Goal: Task Accomplishment & Management: Manage account settings

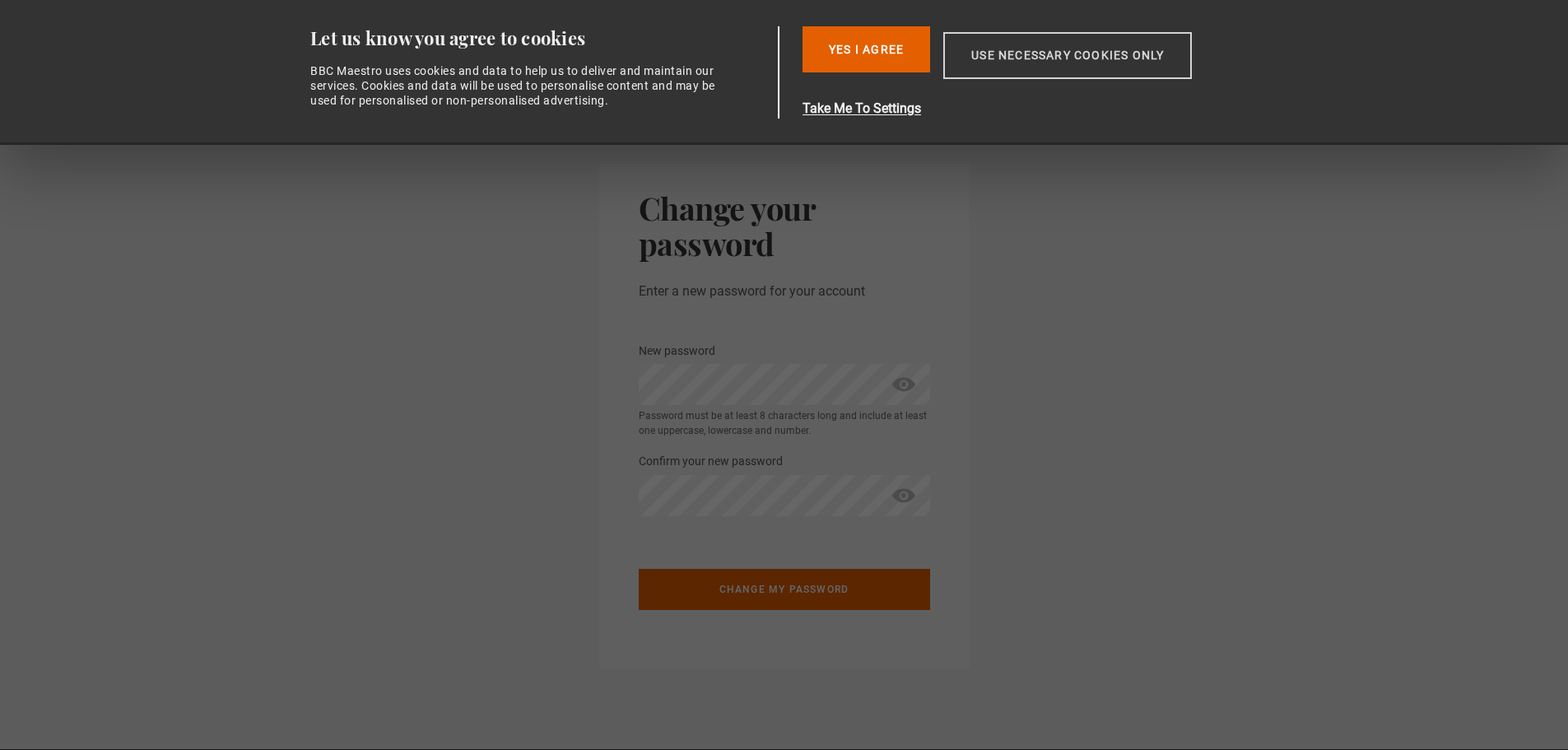
click at [967, 56] on button "Use necessary cookies only" at bounding box center [1068, 56] width 249 height 47
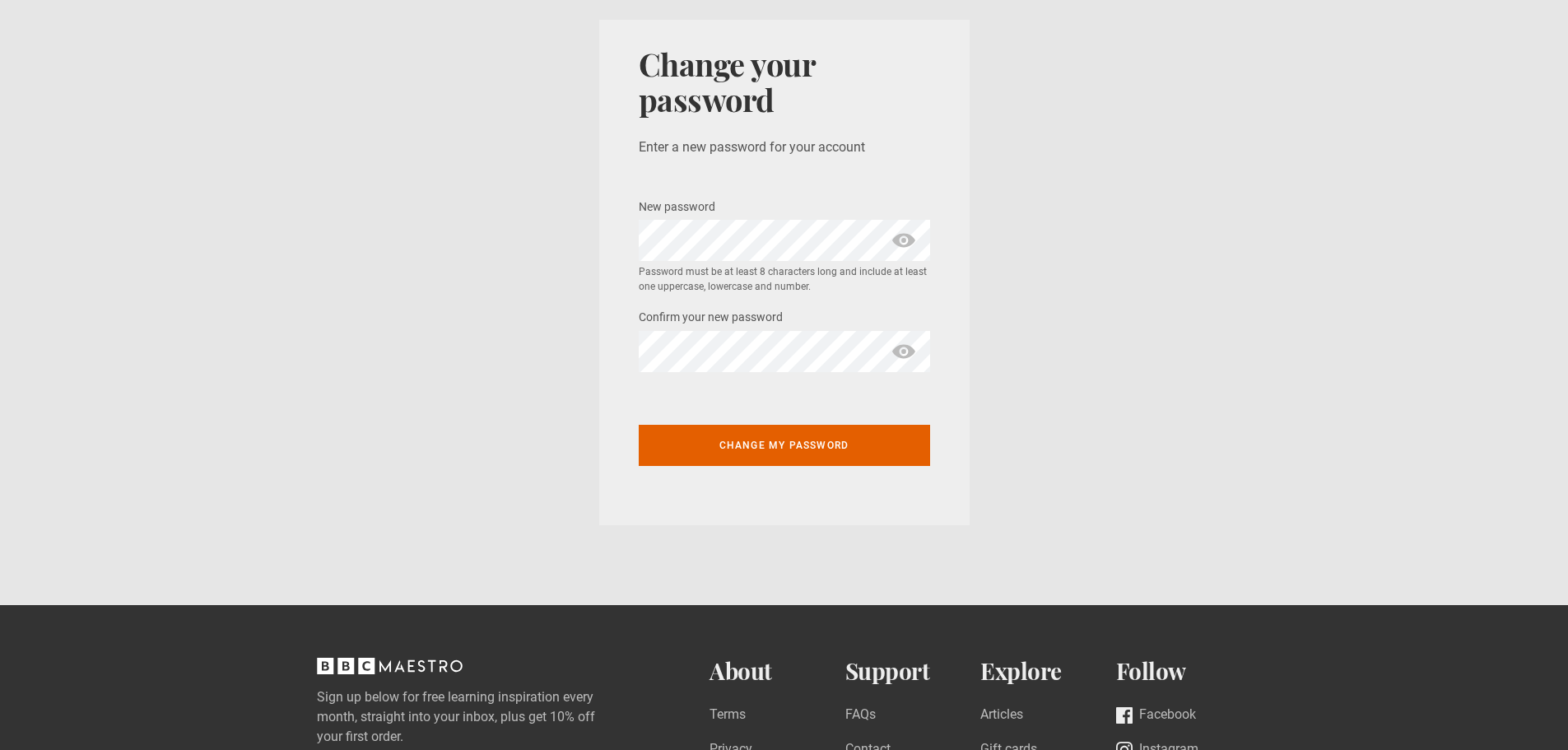
click at [908, 237] on span "show password" at bounding box center [903, 241] width 27 height 41
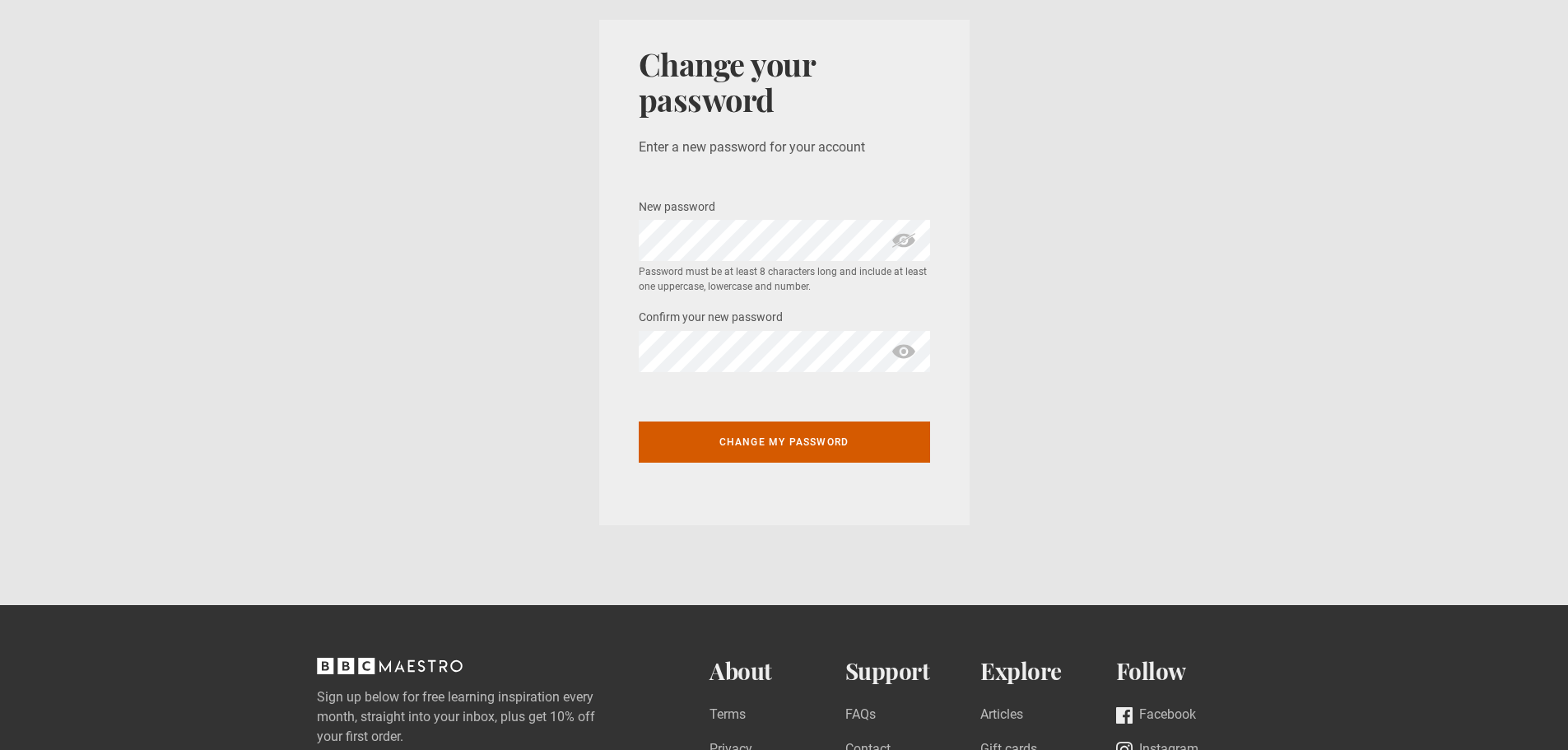
click at [787, 437] on button "Change my password" at bounding box center [784, 442] width 291 height 41
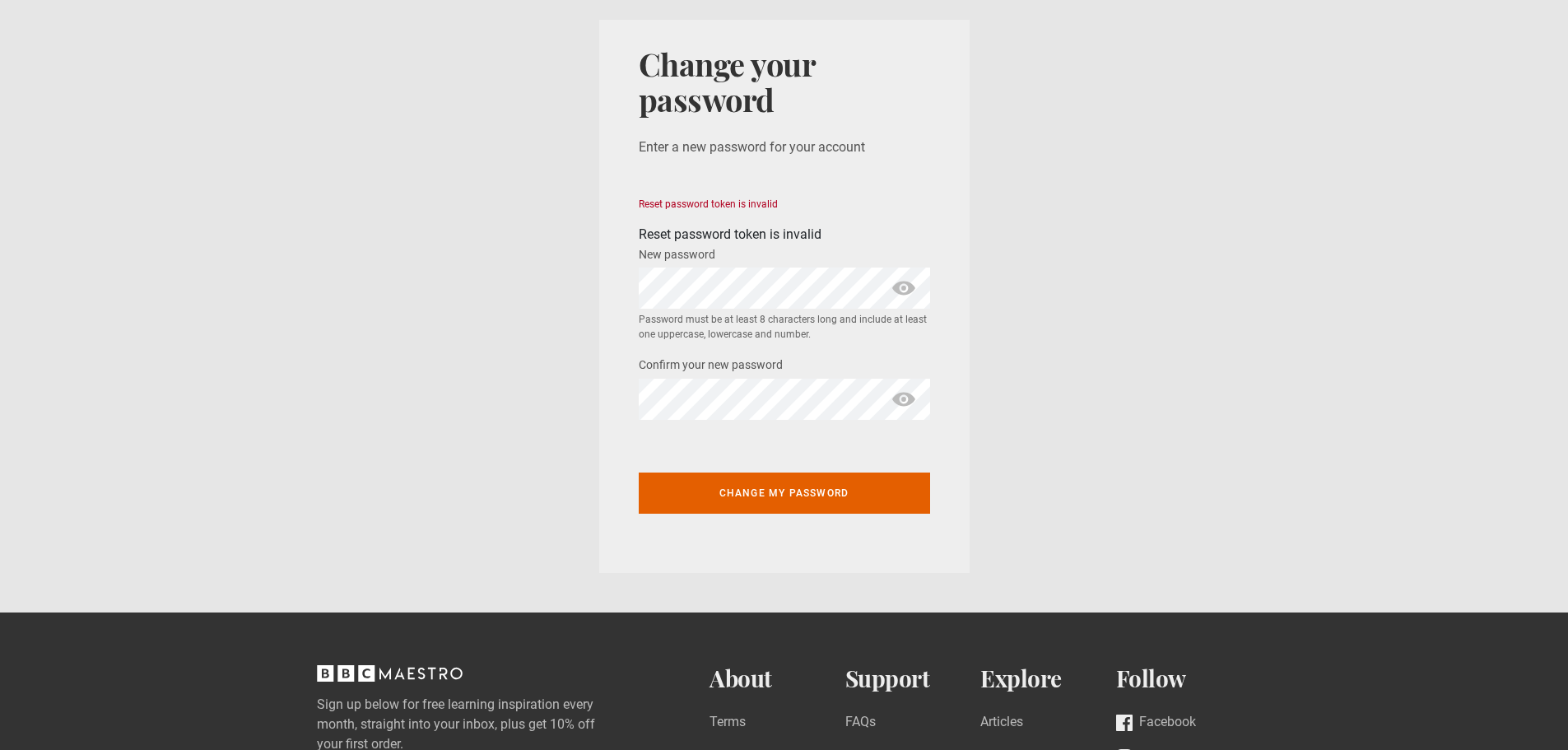
click at [895, 290] on span "show password" at bounding box center [903, 288] width 27 height 41
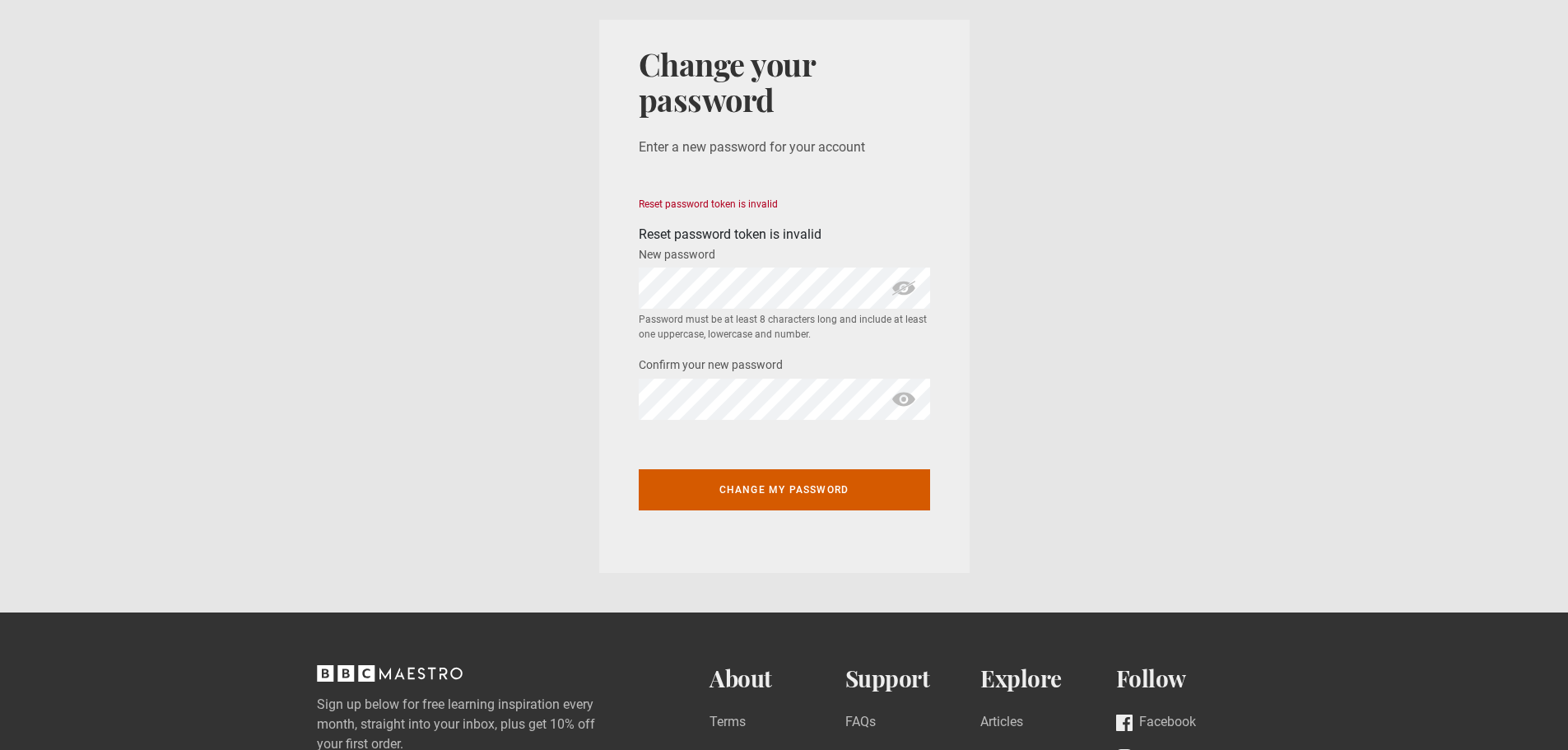
click at [796, 490] on button "Change my password" at bounding box center [784, 489] width 291 height 41
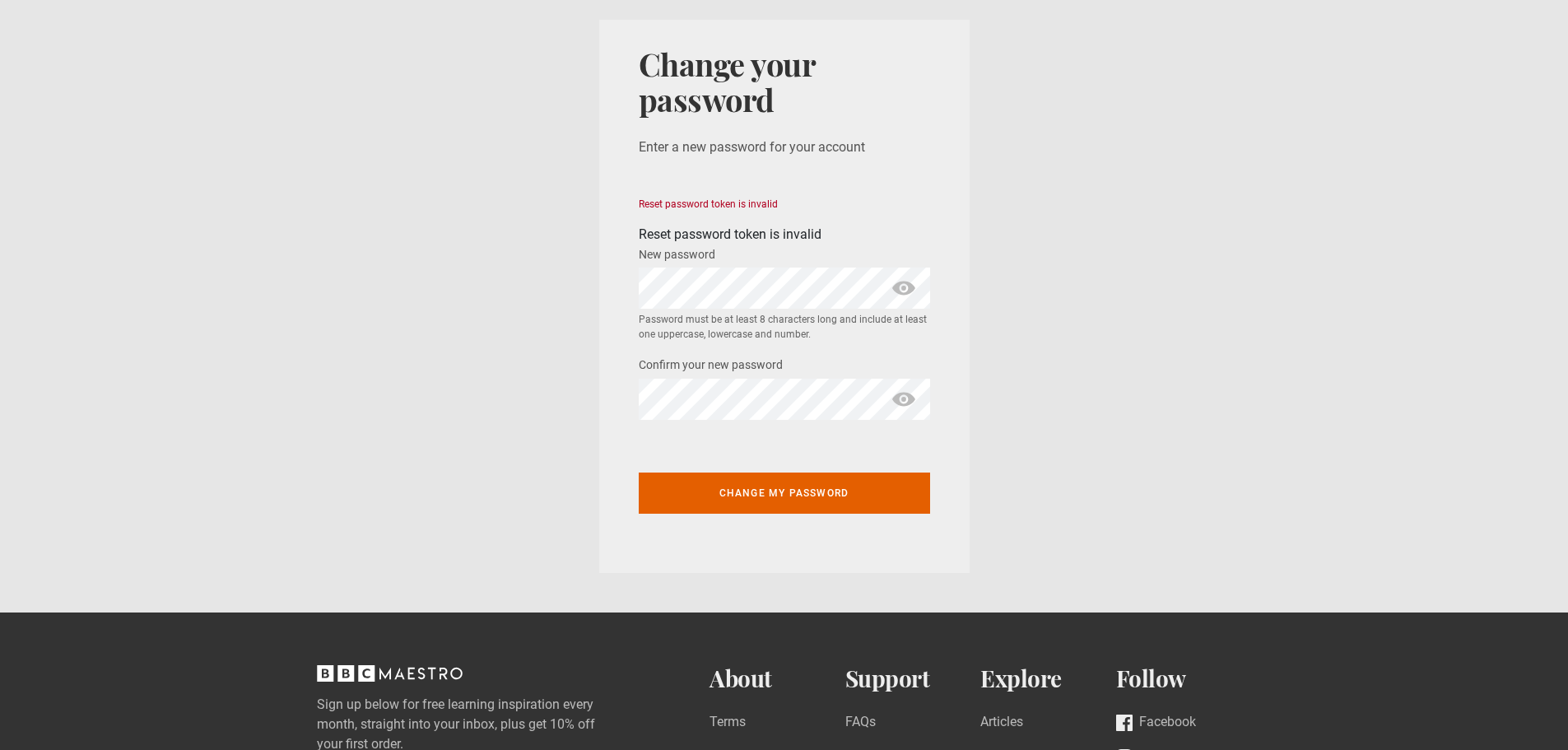
click at [896, 292] on span "show password" at bounding box center [903, 288] width 27 height 41
click at [910, 403] on span "show password" at bounding box center [903, 399] width 27 height 41
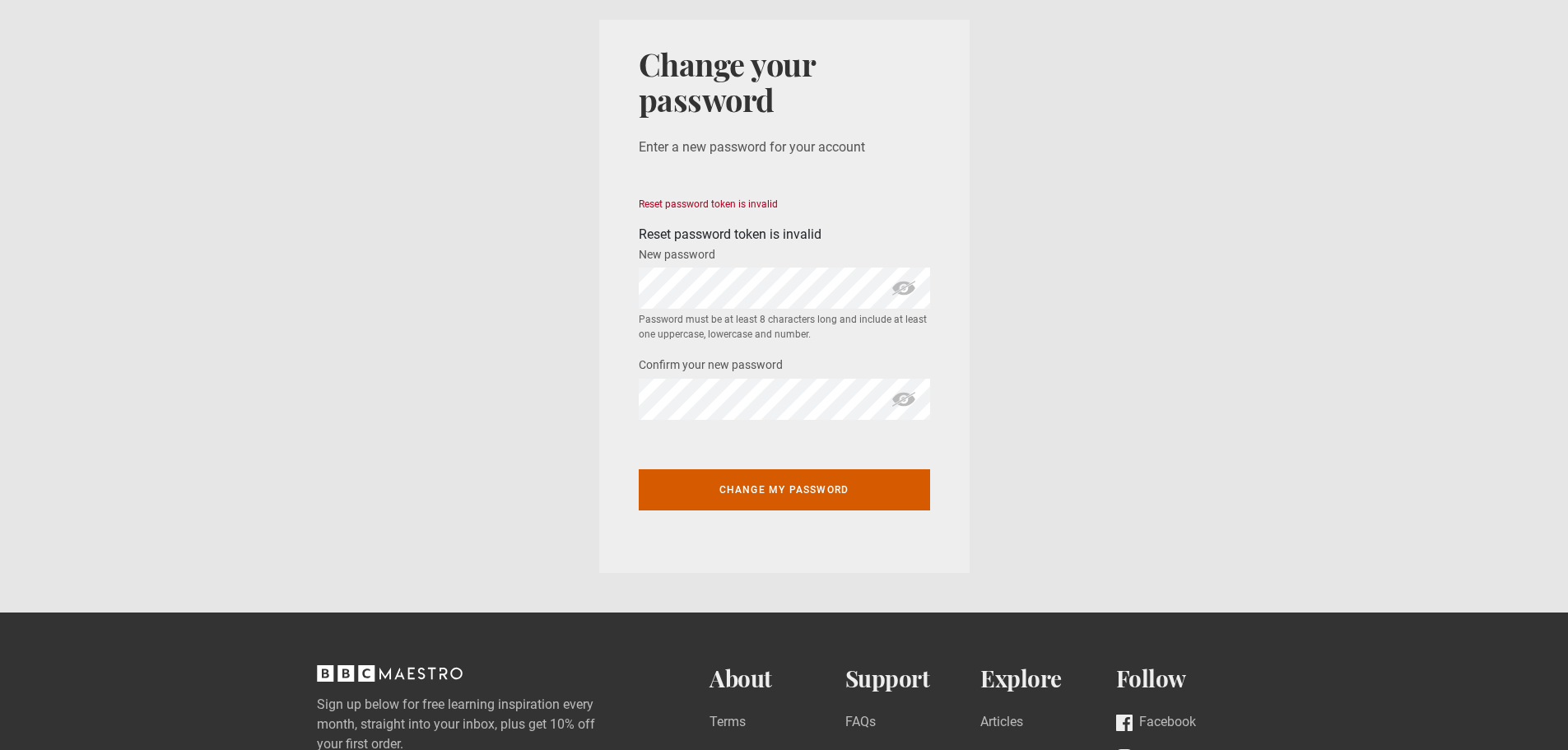
click at [765, 486] on button "Change my password" at bounding box center [784, 489] width 291 height 41
